Goal: Find specific page/section: Find specific page/section

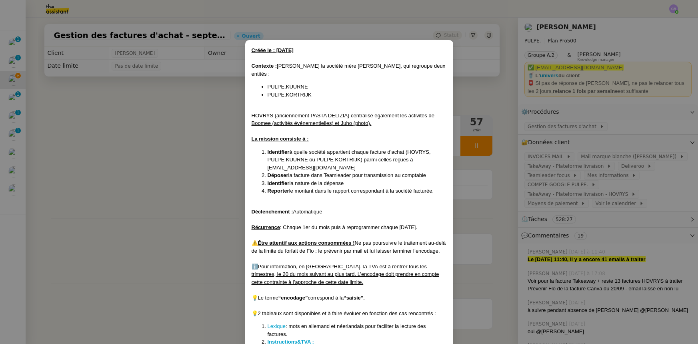
click at [177, 133] on nz-modal-container "Créée le : [DATE] Contexte : [PERSON_NAME] la société mère [PERSON_NAME], qui r…" at bounding box center [349, 172] width 698 height 344
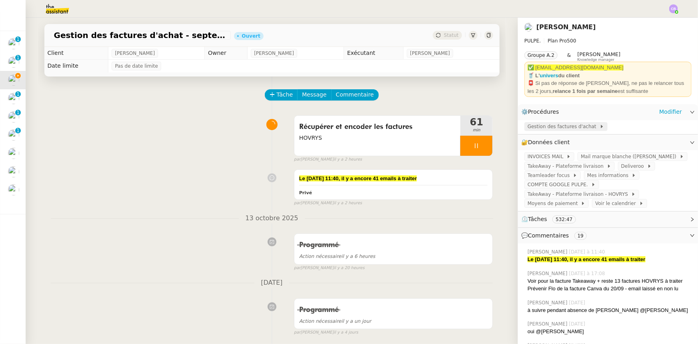
click at [553, 126] on span "Gestion des factures d'achat" at bounding box center [564, 126] width 72 height 8
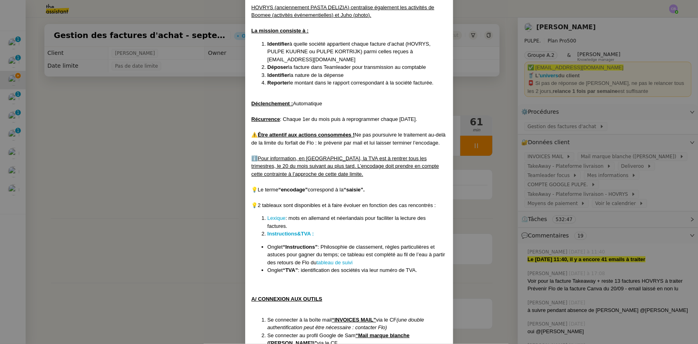
scroll to position [109, 0]
click at [336, 262] on link "tableau de suivi" at bounding box center [334, 261] width 36 height 6
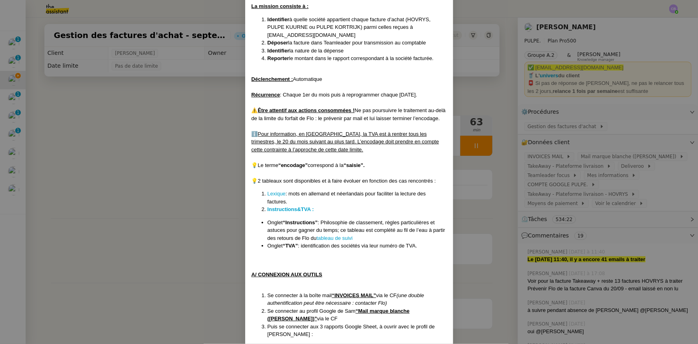
scroll to position [145, 0]
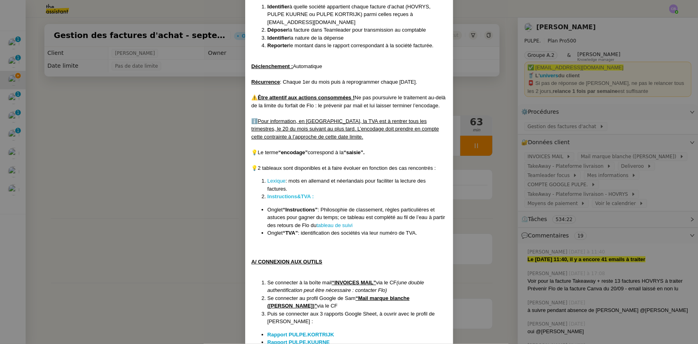
click at [296, 196] on strong "Instructions&TVA :" at bounding box center [291, 196] width 46 height 6
click at [205, 106] on nz-modal-container "Créée le : [DATE] Contexte : [PERSON_NAME] la société mère [PERSON_NAME], qui r…" at bounding box center [349, 172] width 698 height 344
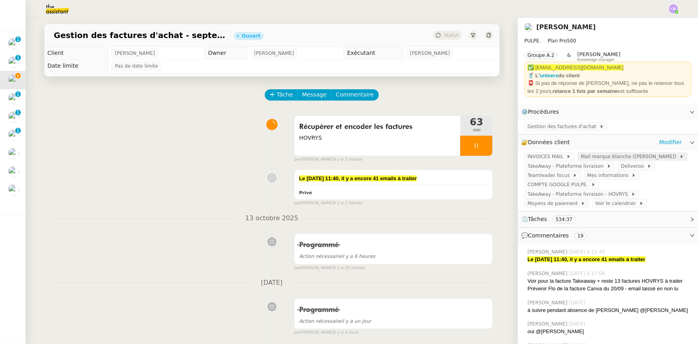
click at [590, 157] on span "Mail marque blanche ([PERSON_NAME])" at bounding box center [630, 156] width 98 height 8
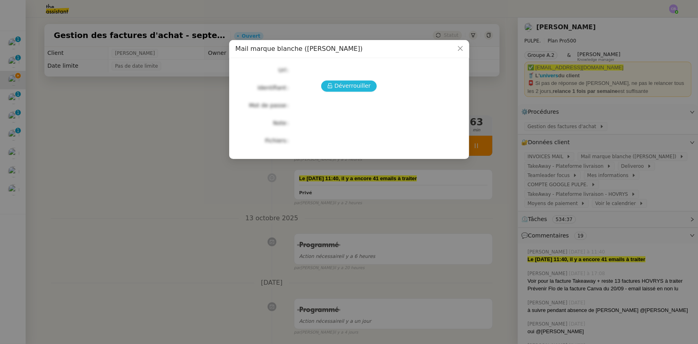
click at [348, 82] on span "Déverrouiller" at bounding box center [352, 85] width 36 height 9
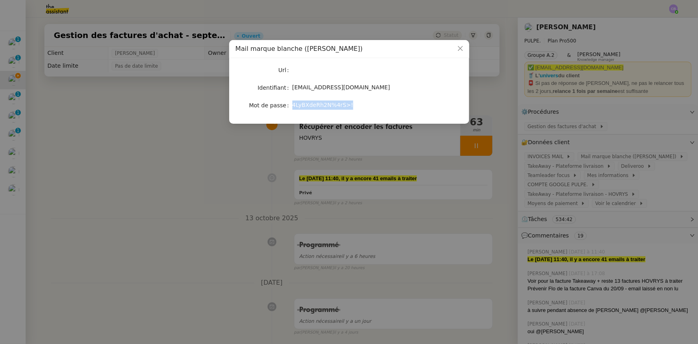
drag, startPoint x: 344, startPoint y: 104, endPoint x: 293, endPoint y: 104, distance: 50.8
click at [293, 104] on span "4LyBXdeRh2N%4rS>!" at bounding box center [322, 105] width 61 height 6
copy span "4LyBXdeRh2N%4rS>!"
click at [459, 48] on icon "Close" at bounding box center [460, 48] width 5 height 5
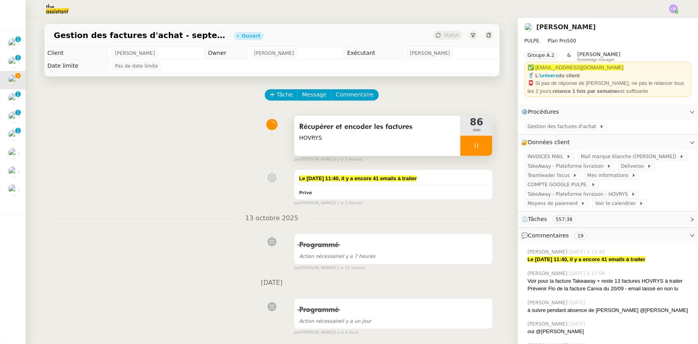
click at [460, 148] on div at bounding box center [476, 146] width 32 height 20
